Goal: Information Seeking & Learning: Learn about a topic

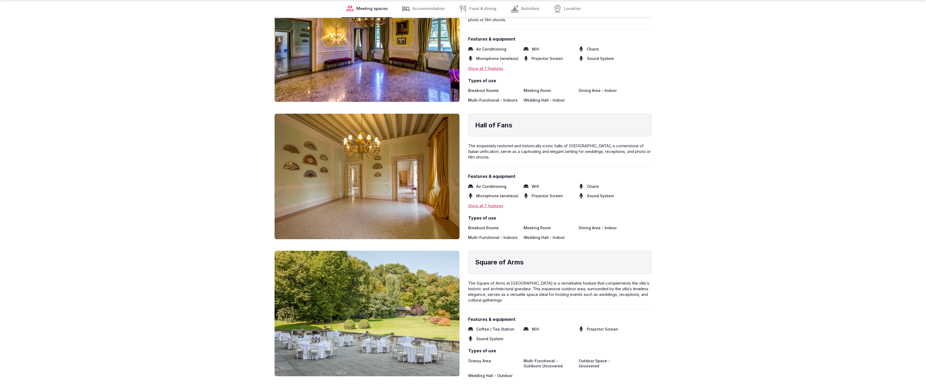
scroll to position [1451, 0]
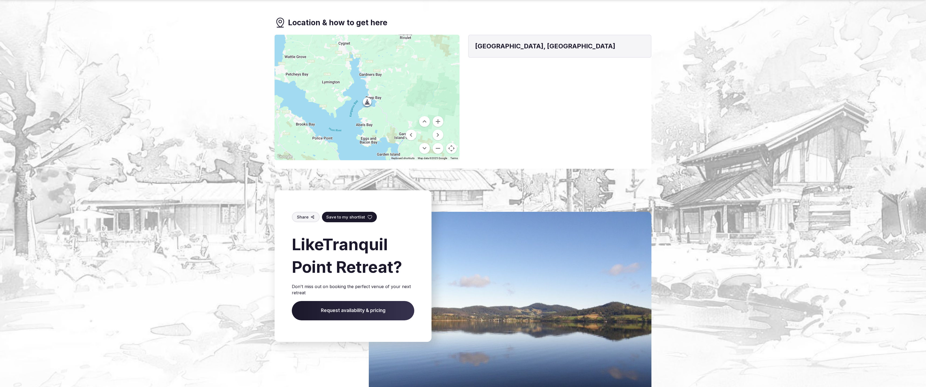
scroll to position [598, 0]
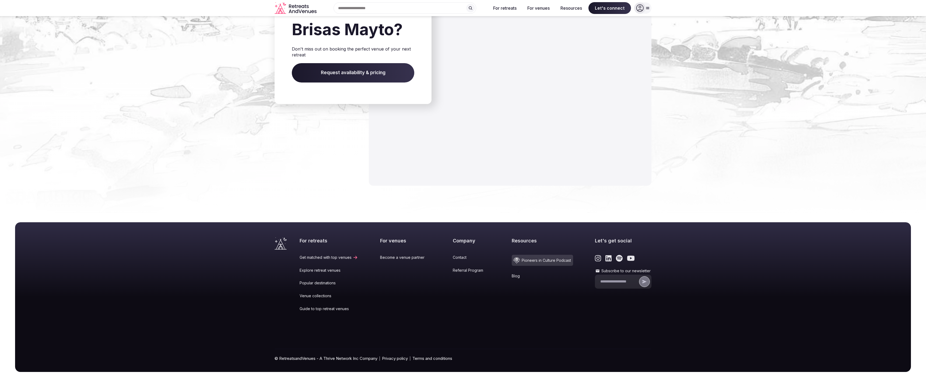
scroll to position [719, 0]
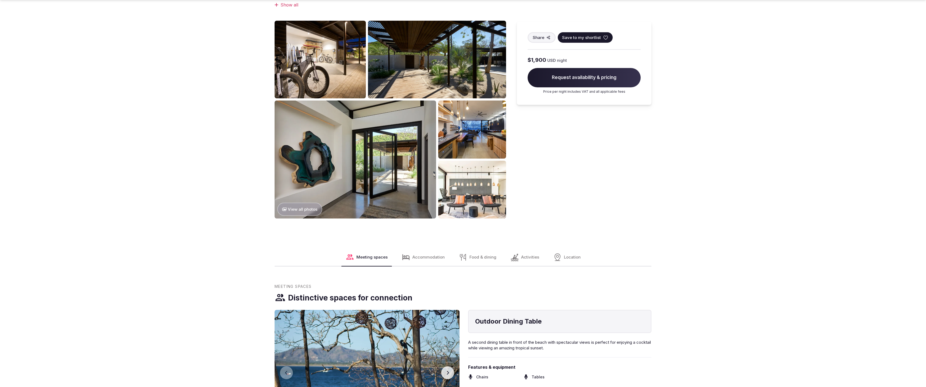
scroll to position [736, 0]
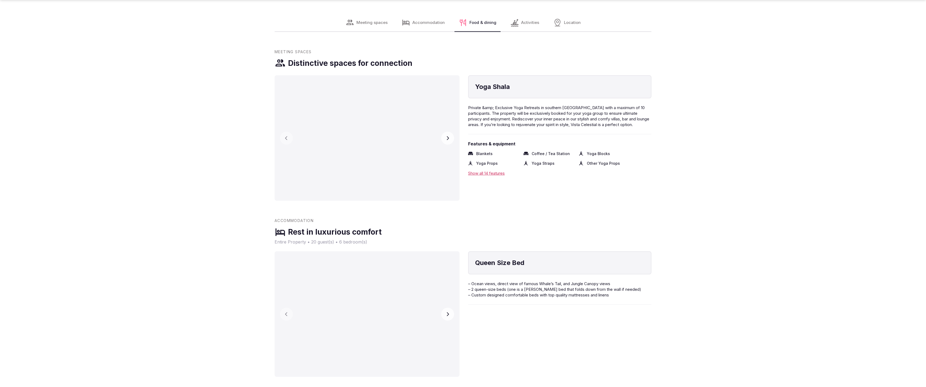
scroll to position [1112, 0]
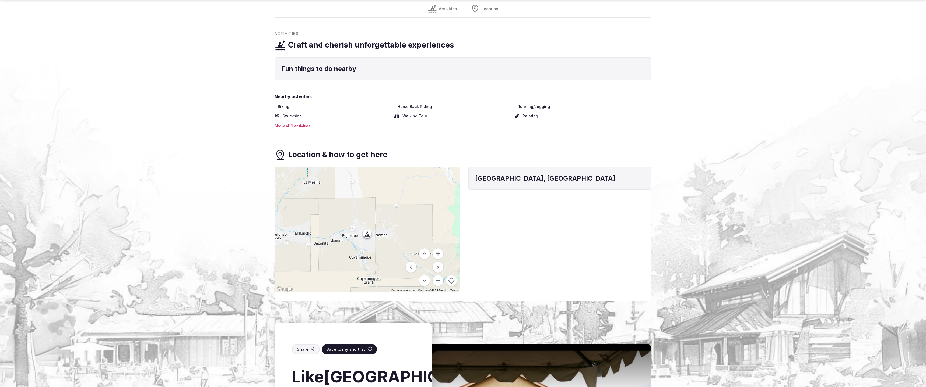
scroll to position [713, 0]
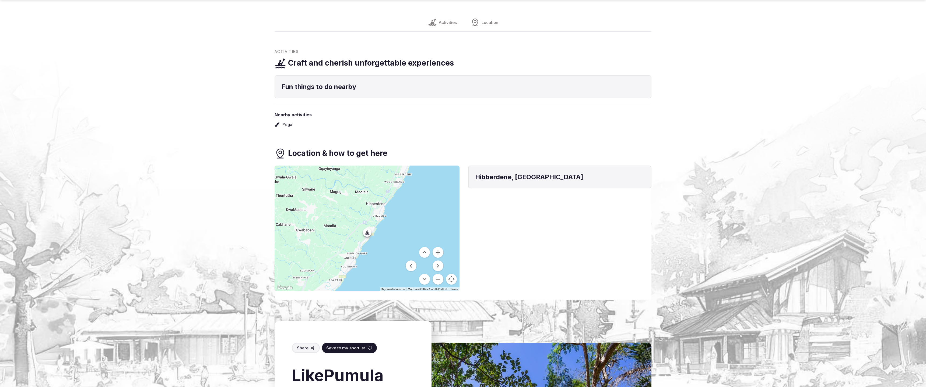
scroll to position [700, 0]
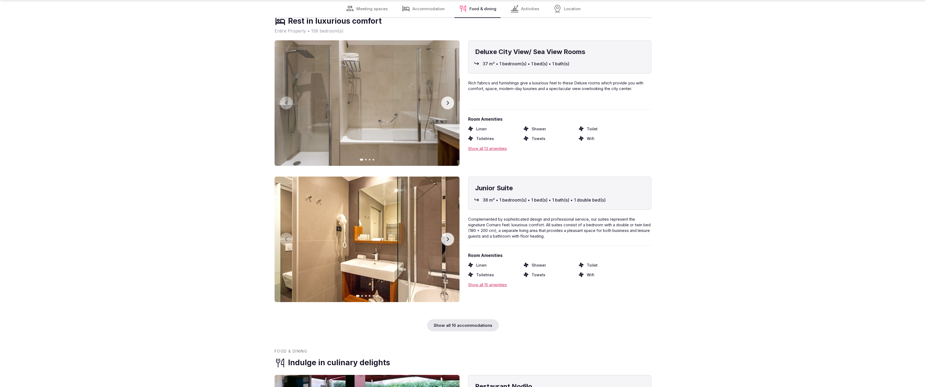
scroll to position [1450, 0]
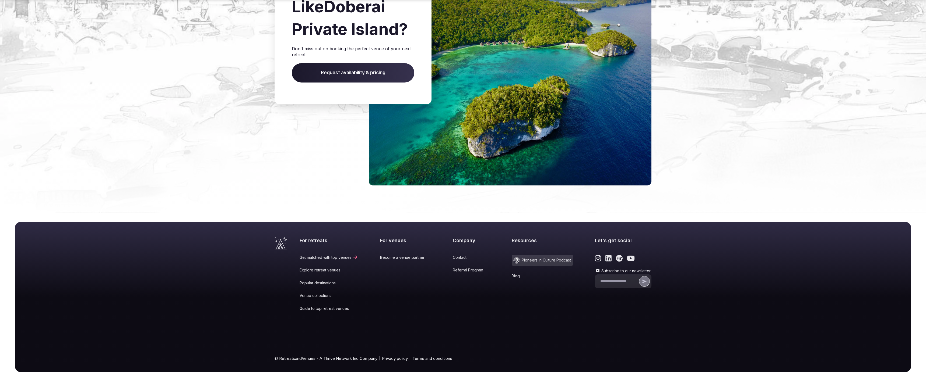
scroll to position [588, 0]
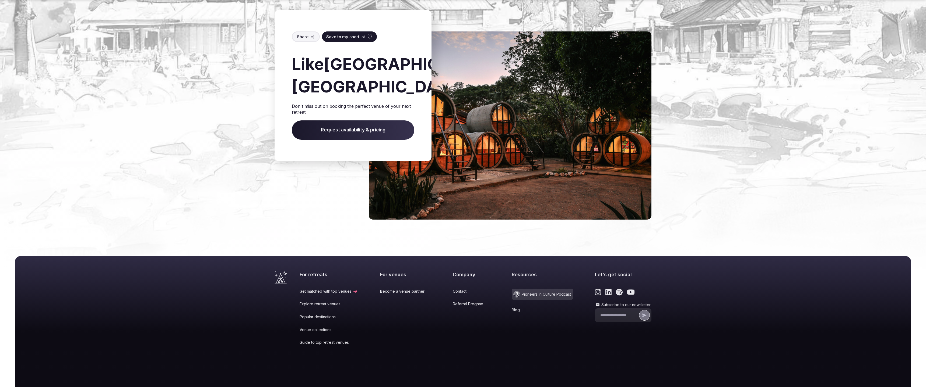
scroll to position [1112, 0]
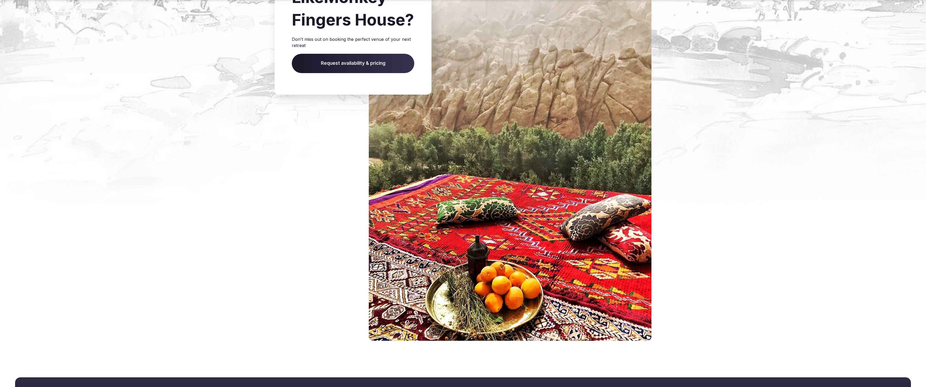
scroll to position [891, 0]
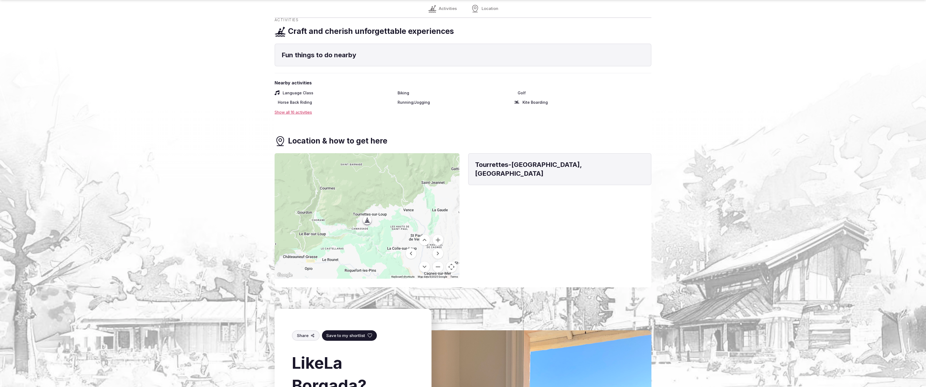
scroll to position [716, 0]
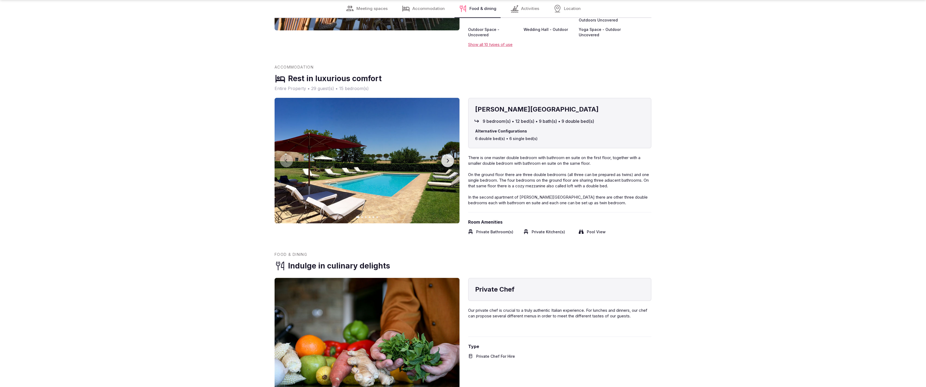
scroll to position [1094, 0]
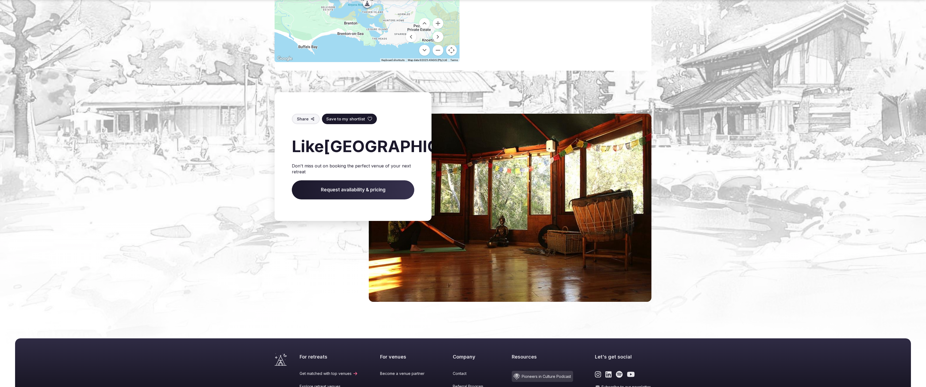
scroll to position [476, 0]
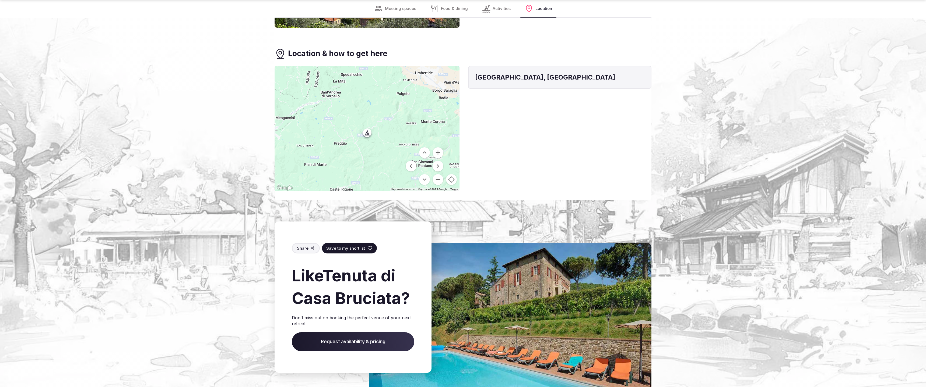
scroll to position [981, 0]
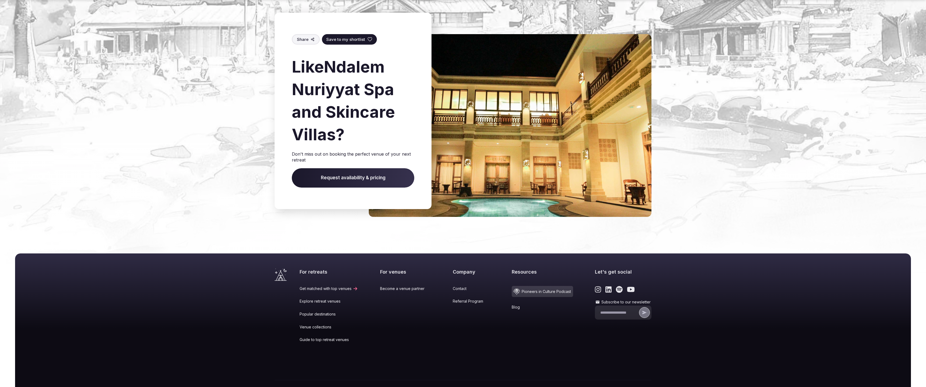
scroll to position [761, 0]
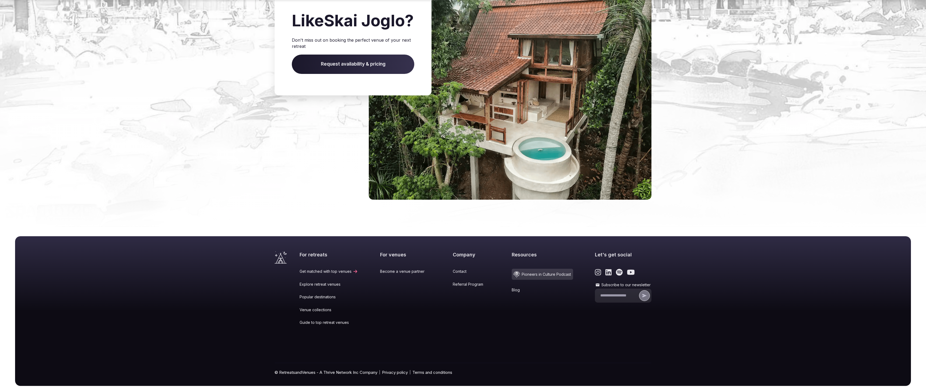
scroll to position [726, 0]
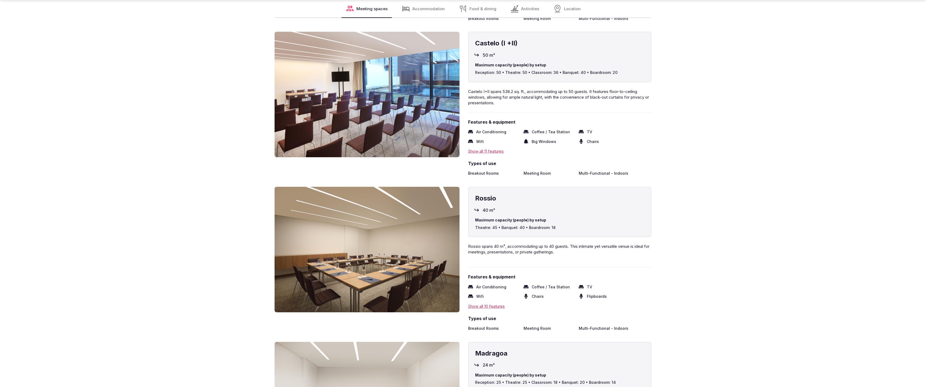
scroll to position [1452, 0]
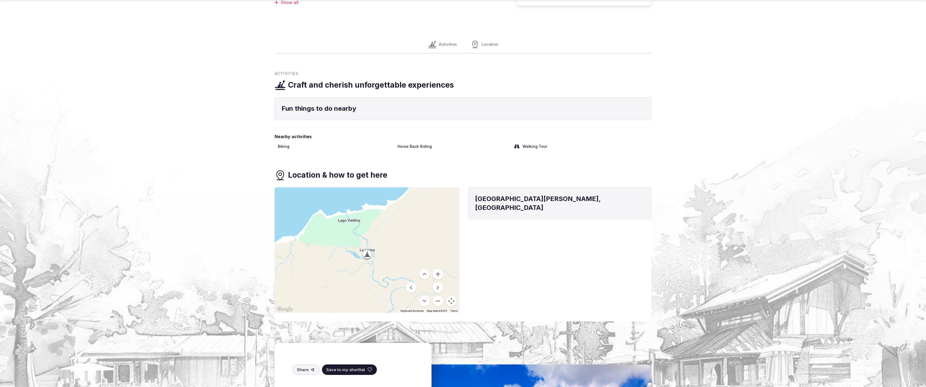
scroll to position [705, 0]
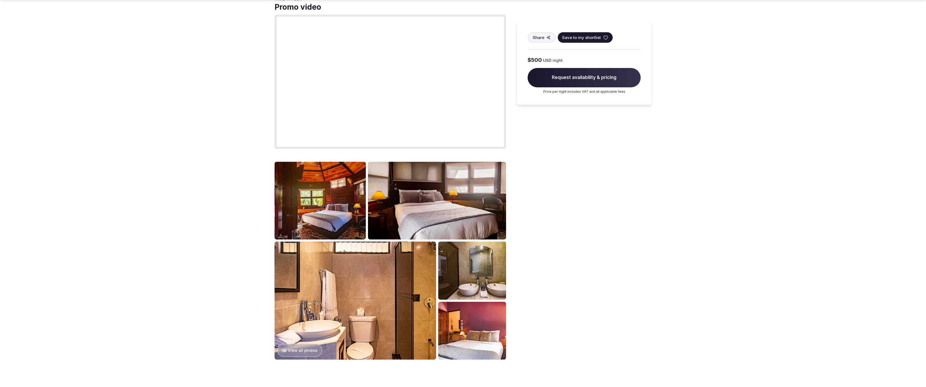
scroll to position [720, 0]
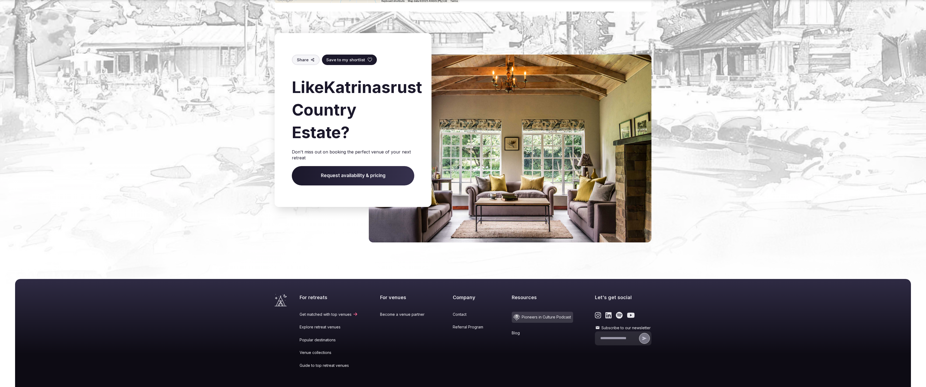
scroll to position [759, 0]
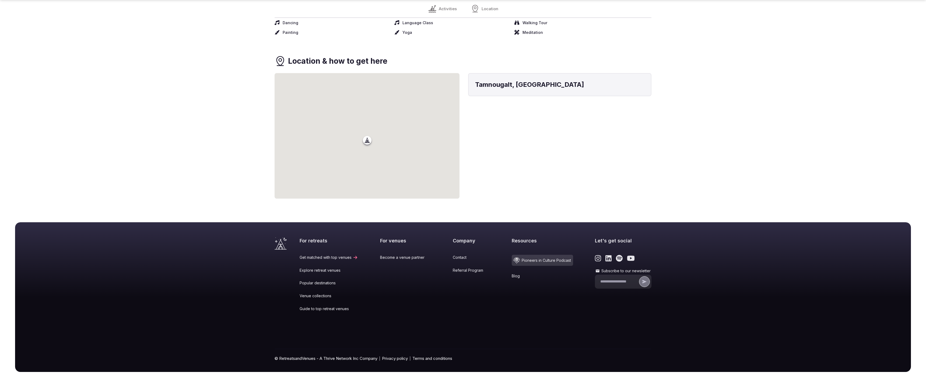
scroll to position [326, 0]
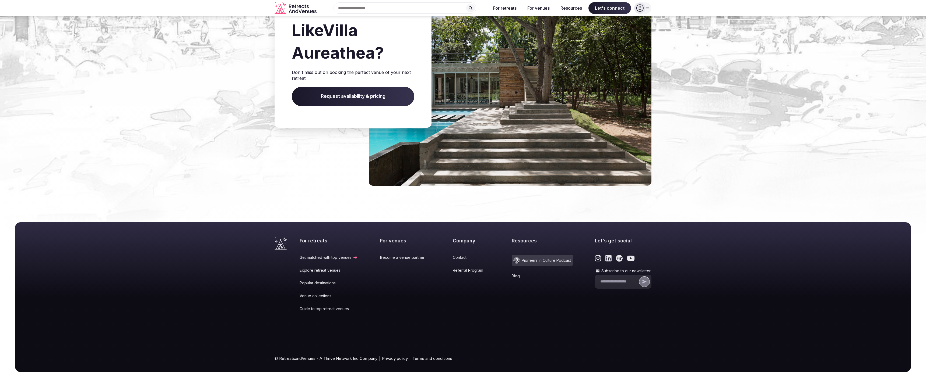
scroll to position [626, 0]
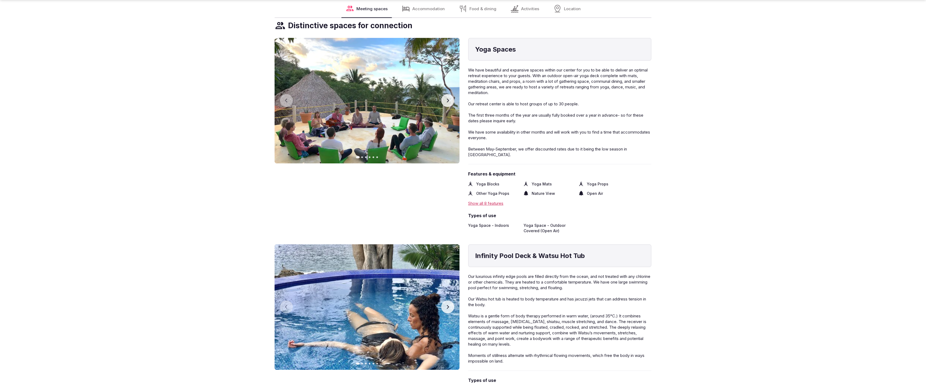
scroll to position [1452, 0]
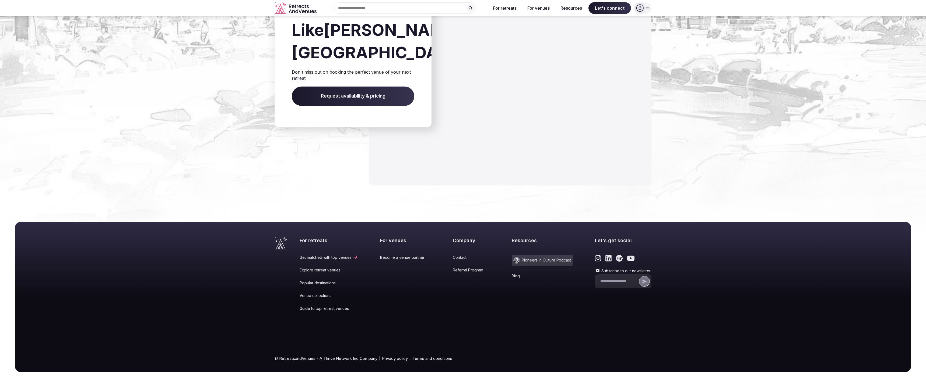
scroll to position [759, 0]
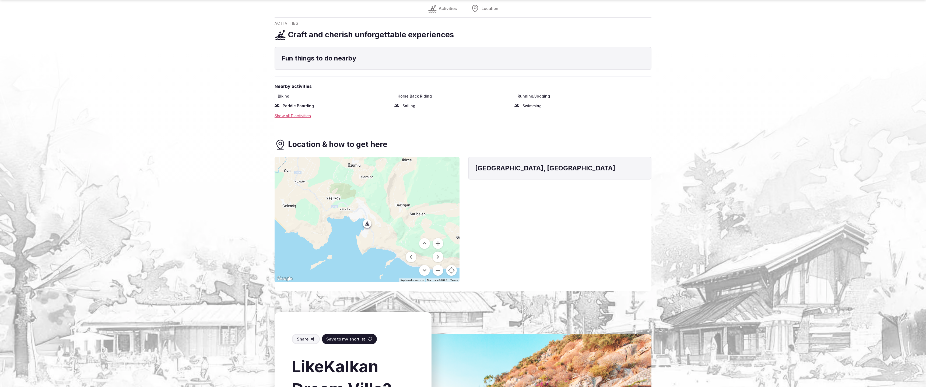
scroll to position [698, 0]
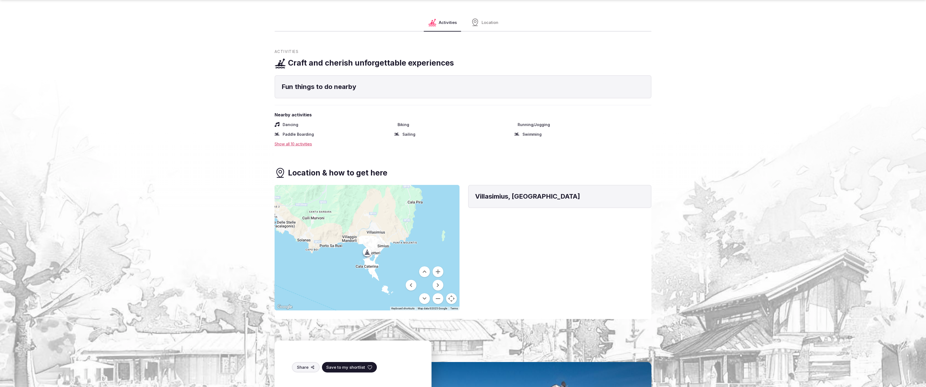
scroll to position [727, 0]
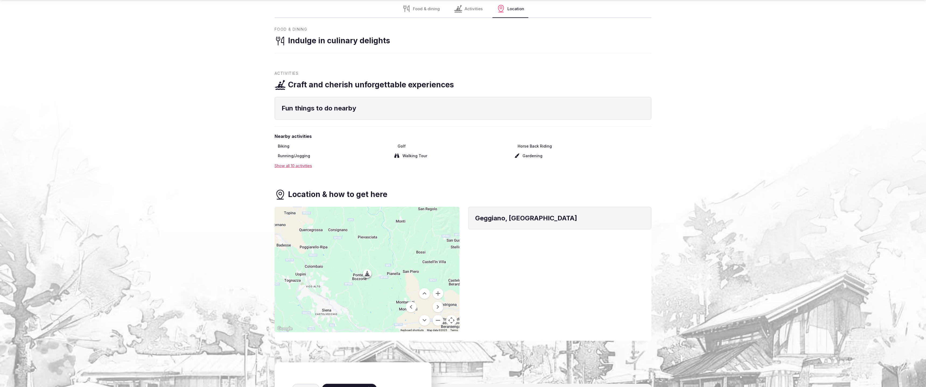
scroll to position [702, 0]
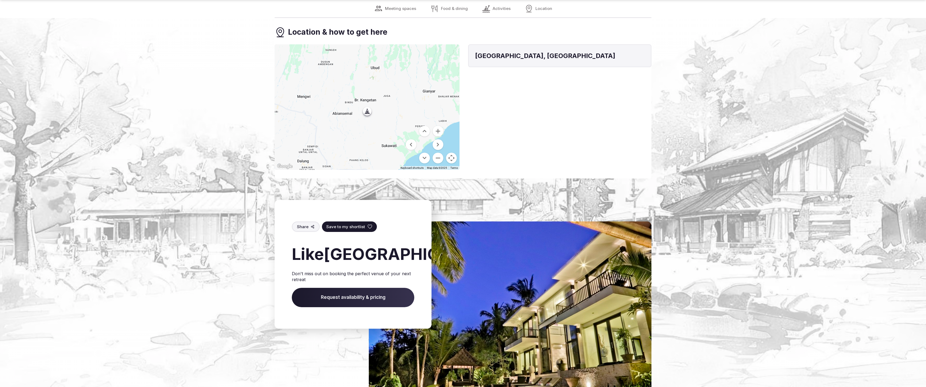
scroll to position [960, 0]
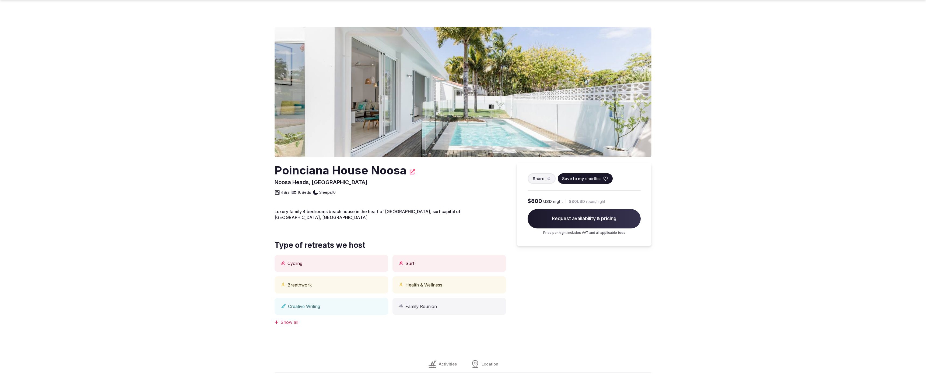
scroll to position [701, 0]
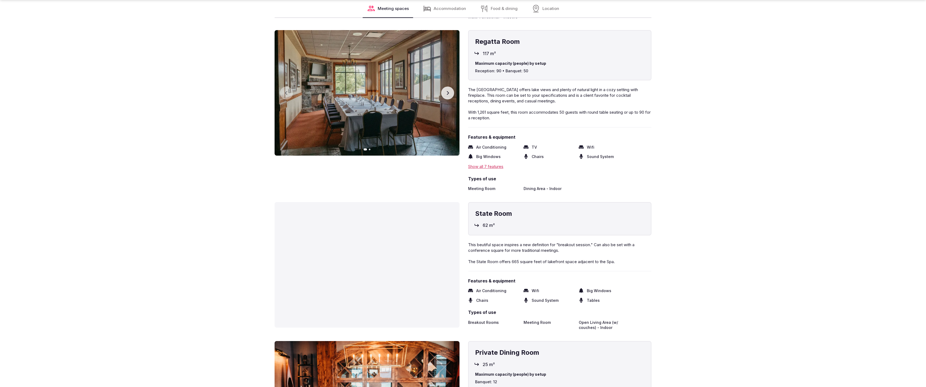
scroll to position [1470, 0]
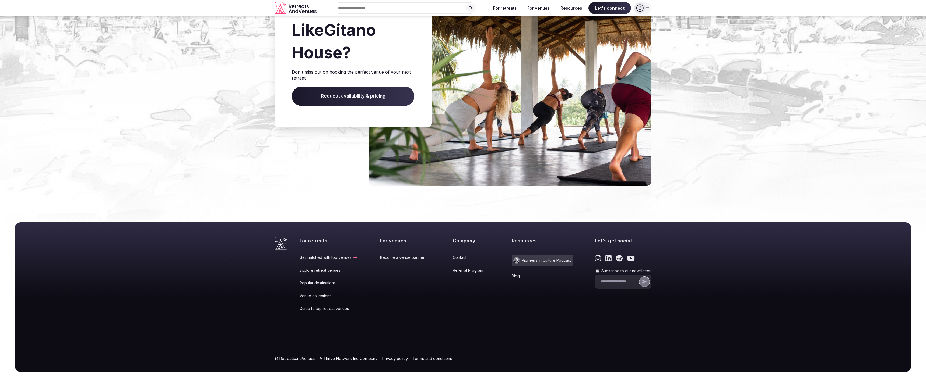
scroll to position [681, 0]
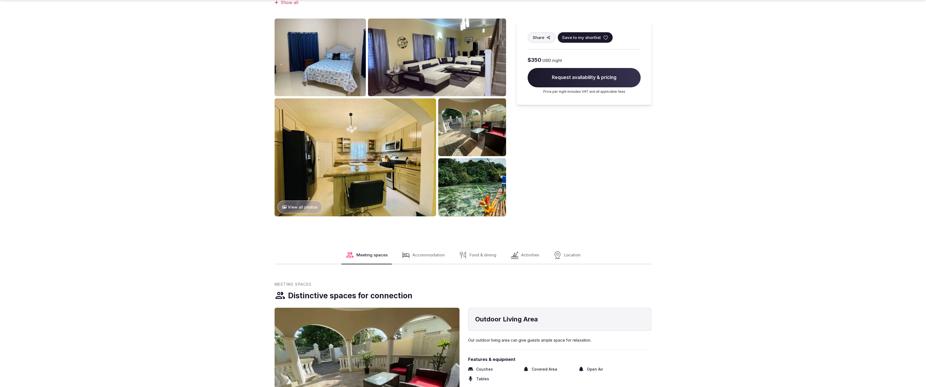
scroll to position [736, 0]
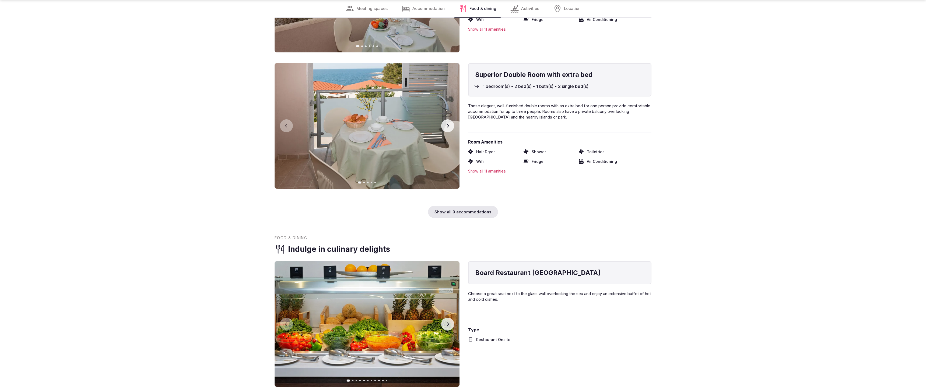
scroll to position [1452, 0]
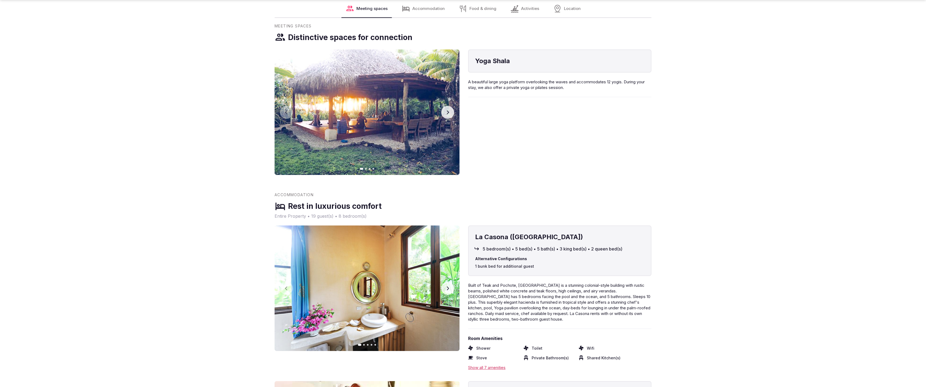
scroll to position [1094, 0]
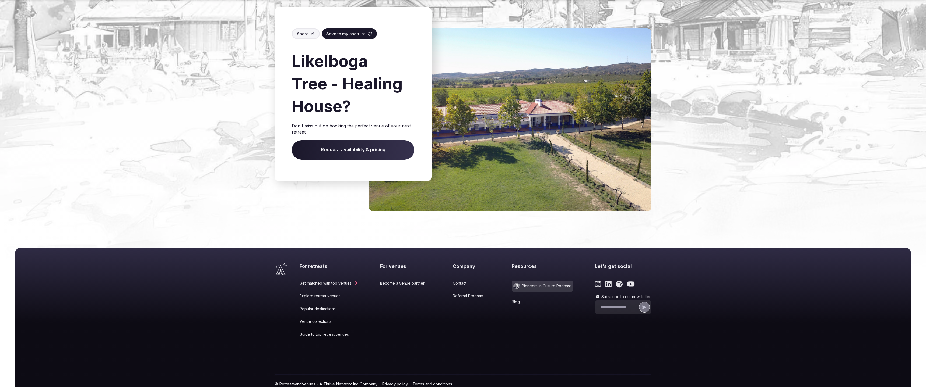
scroll to position [728, 0]
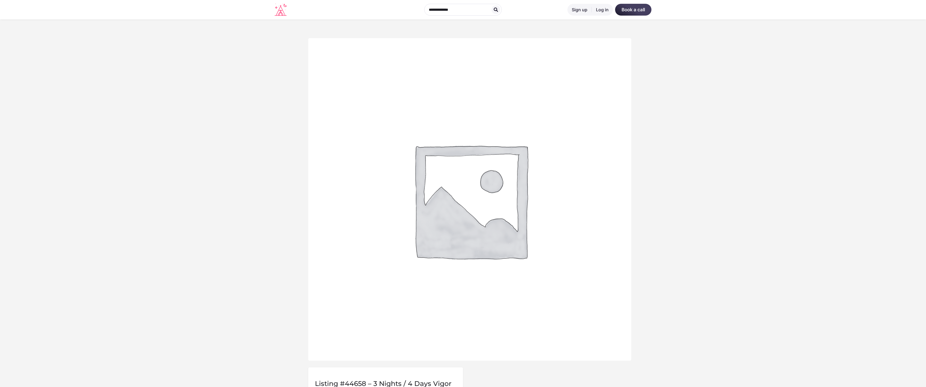
scroll to position [358, 0]
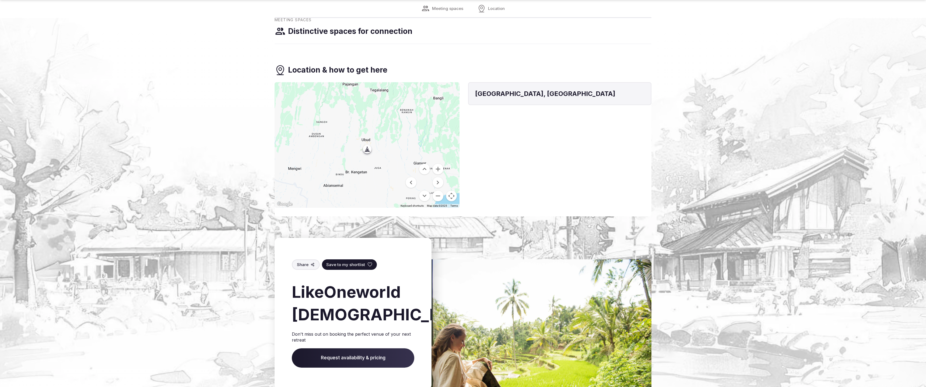
scroll to position [622, 0]
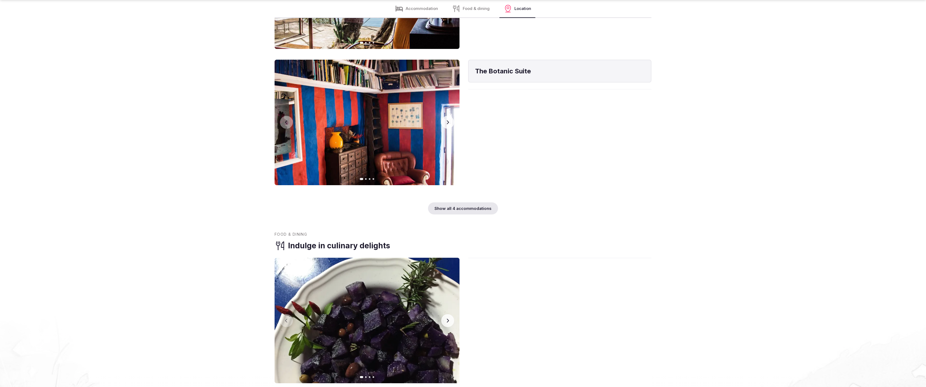
scroll to position [1094, 0]
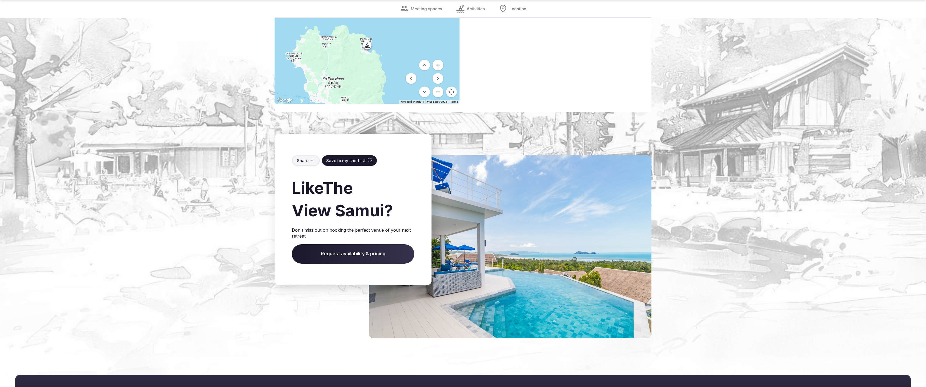
scroll to position [889, 0]
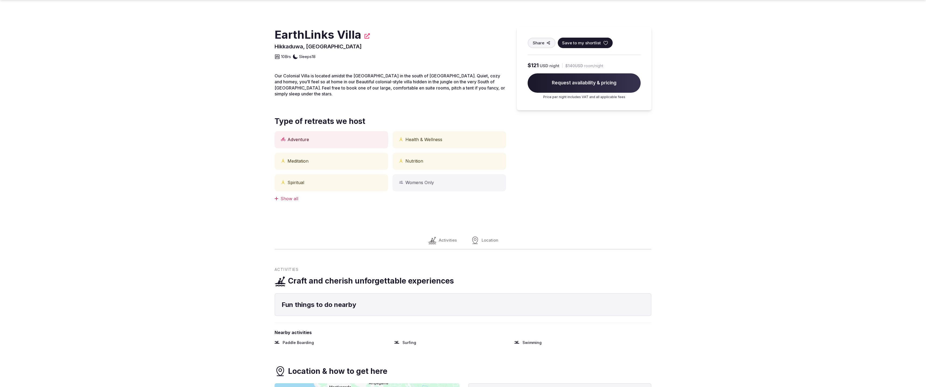
scroll to position [305, 0]
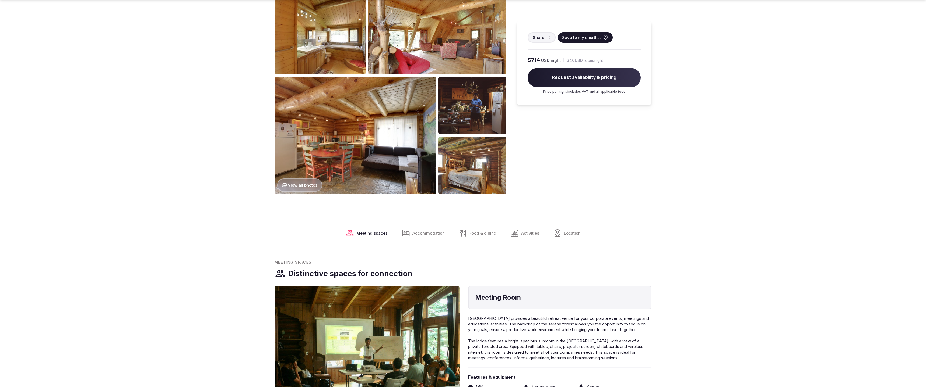
scroll to position [736, 0]
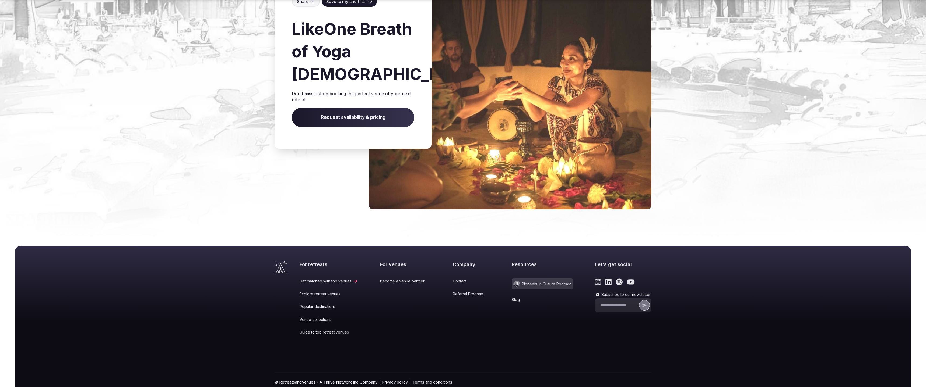
scroll to position [738, 0]
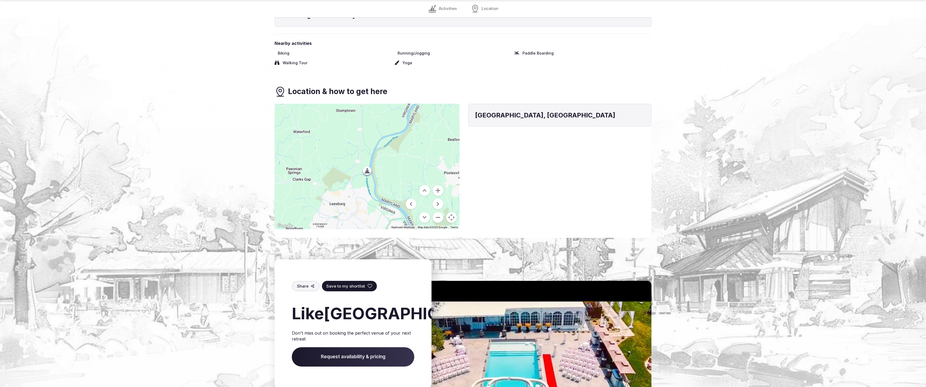
scroll to position [638, 0]
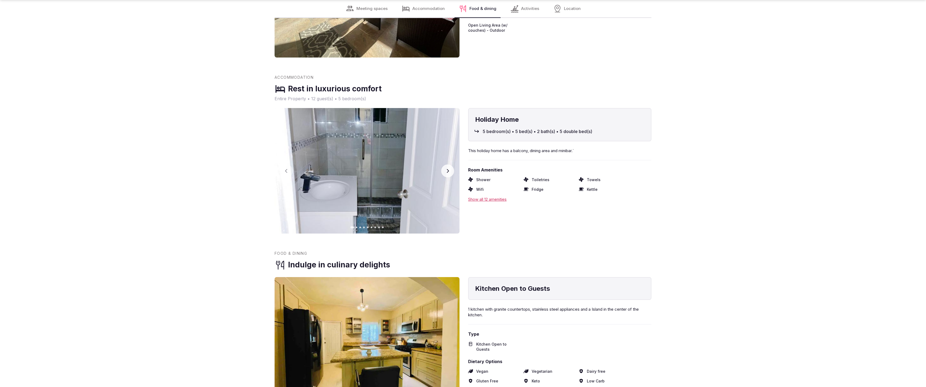
scroll to position [1094, 0]
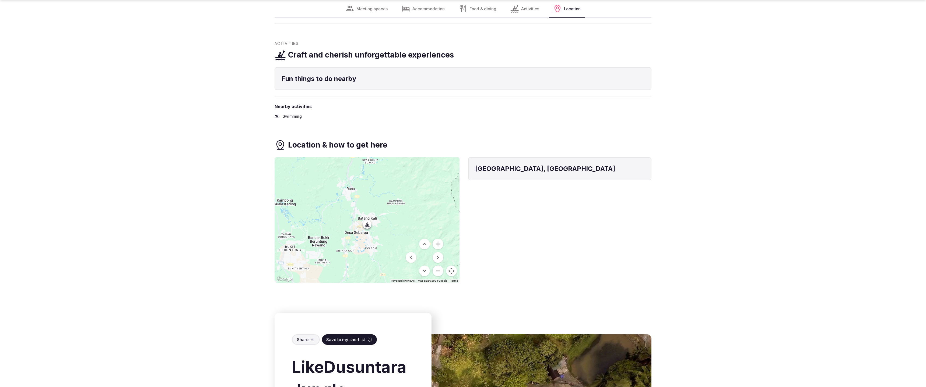
scroll to position [1049, 0]
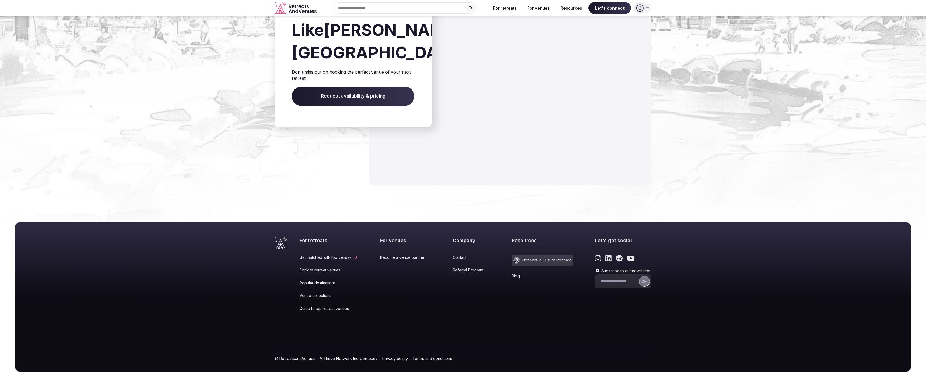
scroll to position [564, 0]
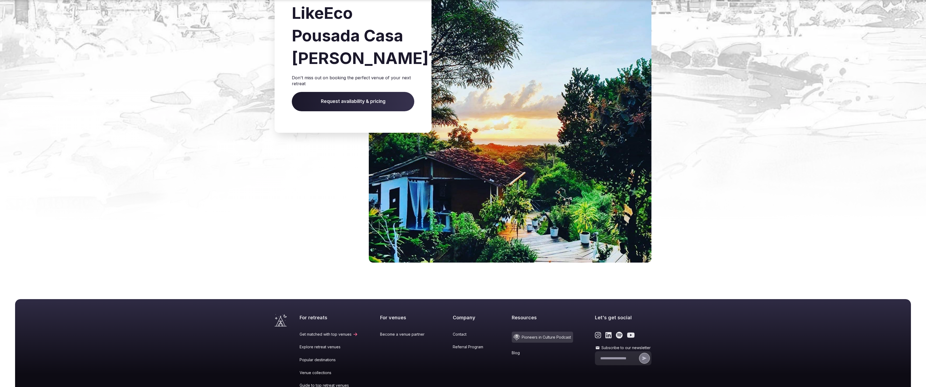
scroll to position [813, 0]
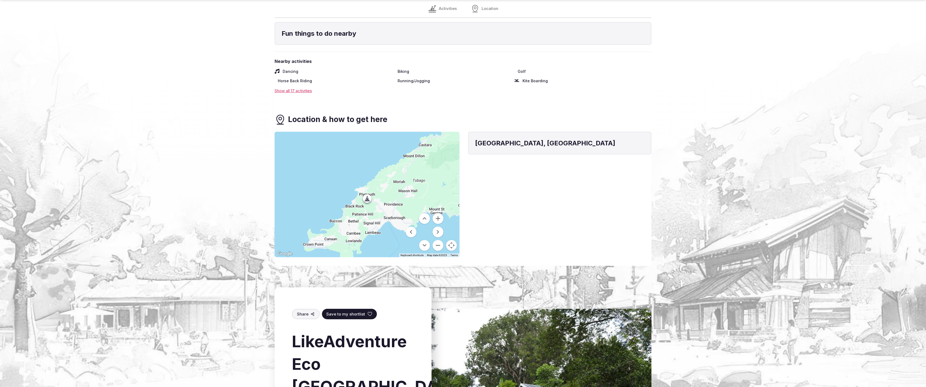
scroll to position [666, 0]
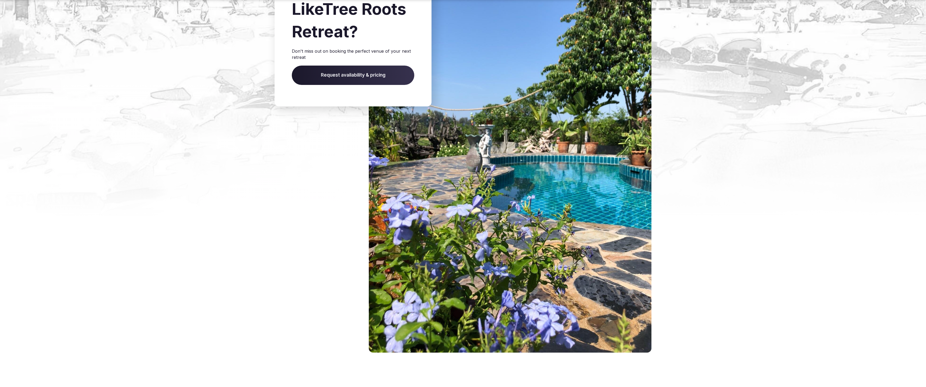
scroll to position [901, 0]
